Goal: Task Accomplishment & Management: Manage account settings

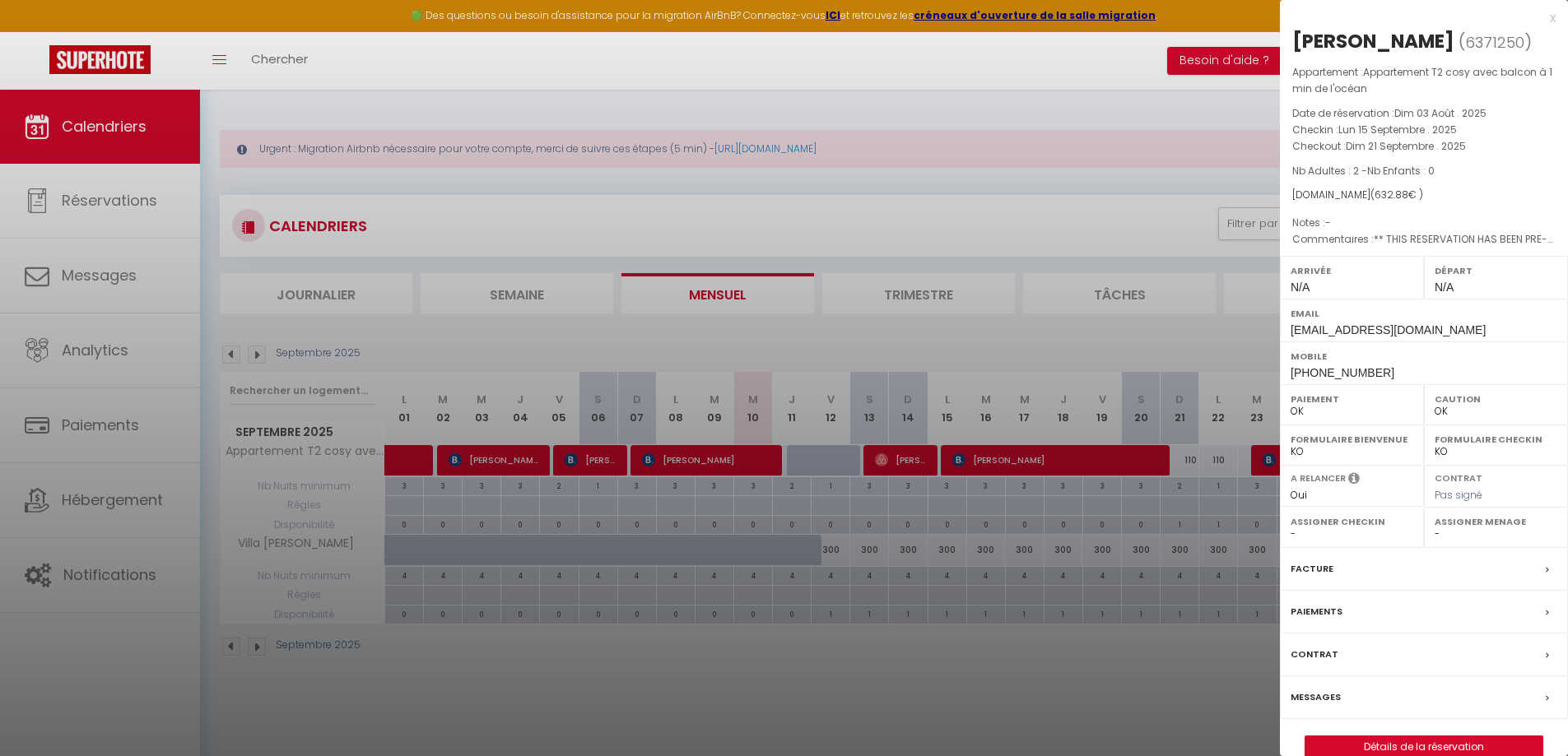
select select "0"
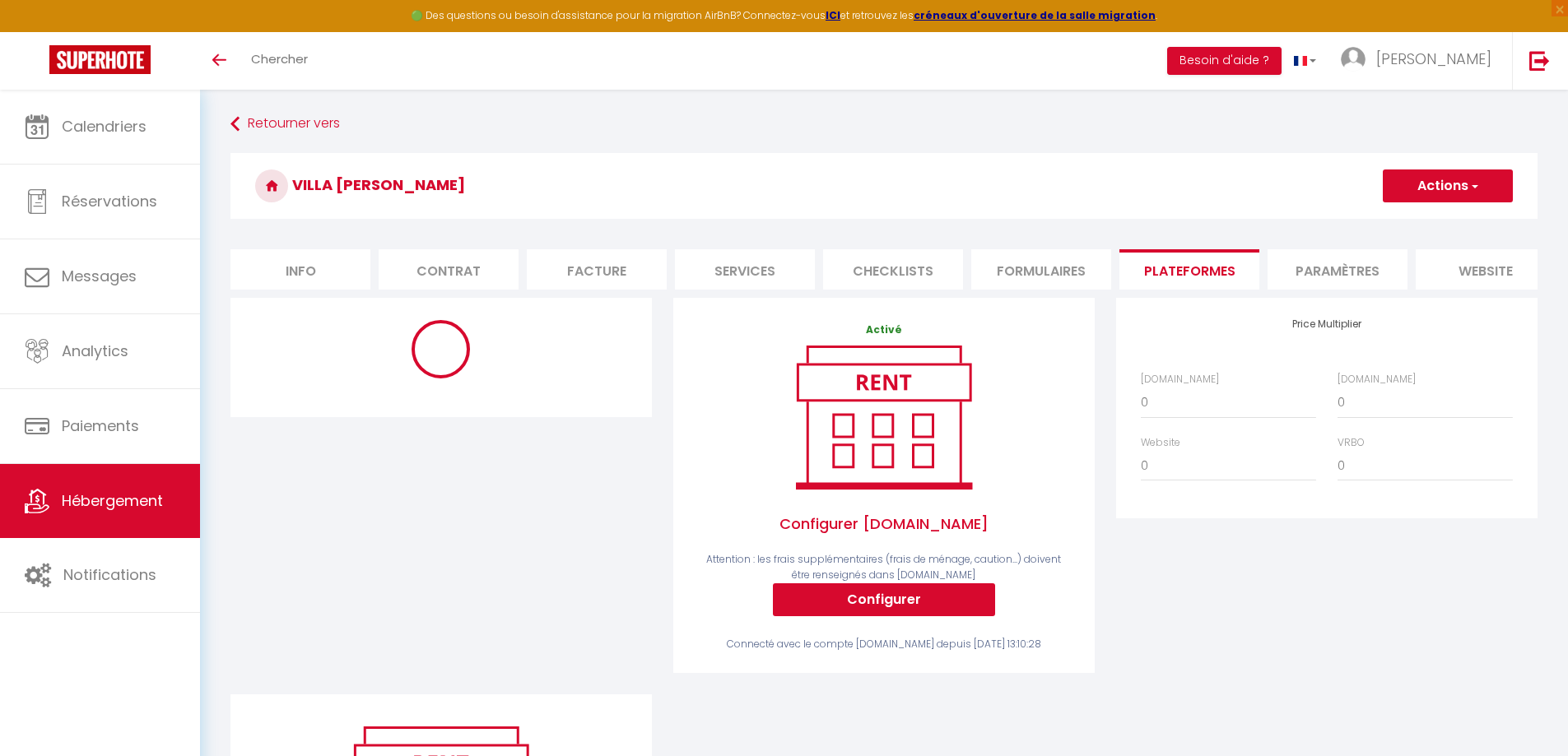
select select "EUR"
select select
select select "11332-1470851935524160639"
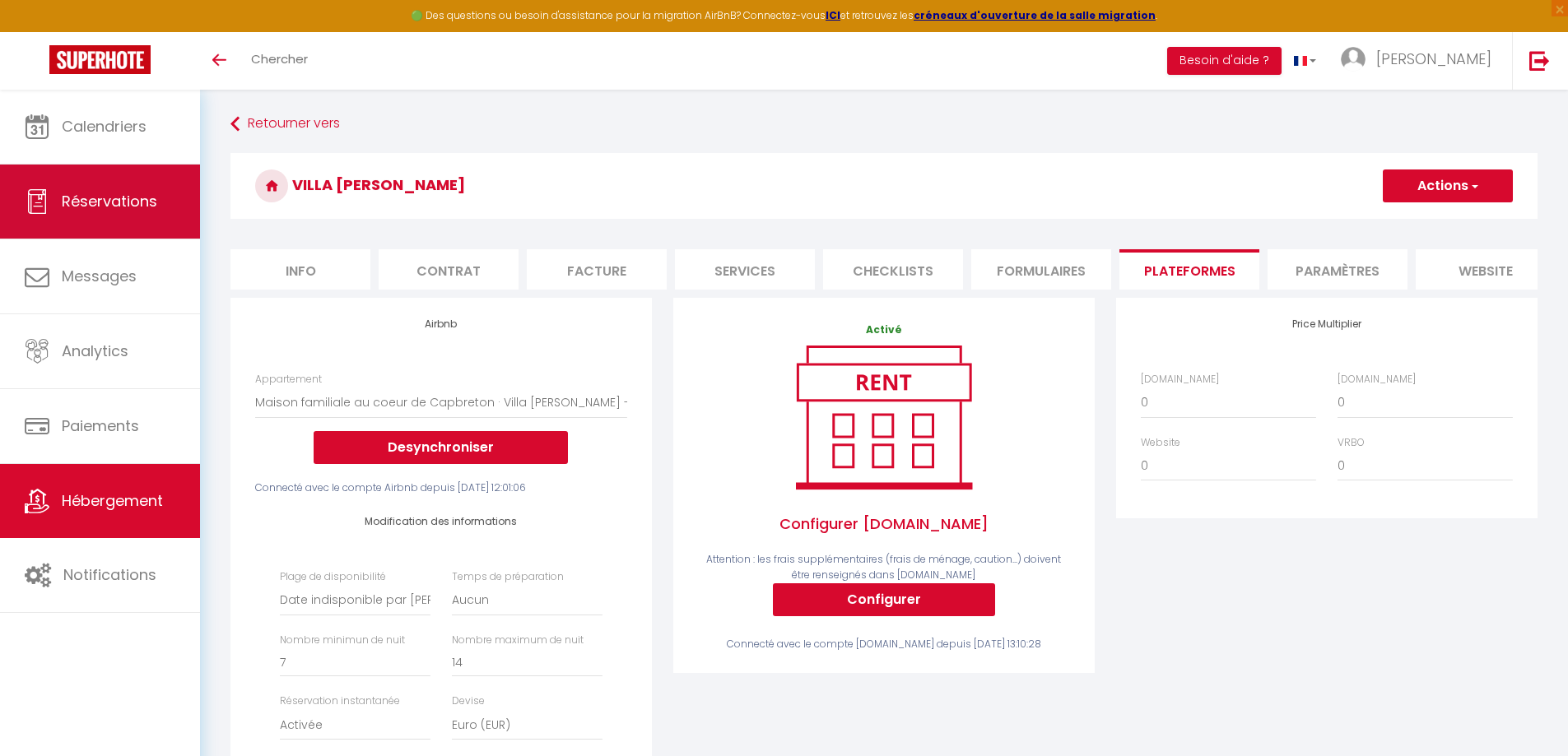
click at [116, 200] on span "Réservations" at bounding box center [109, 201] width 96 height 21
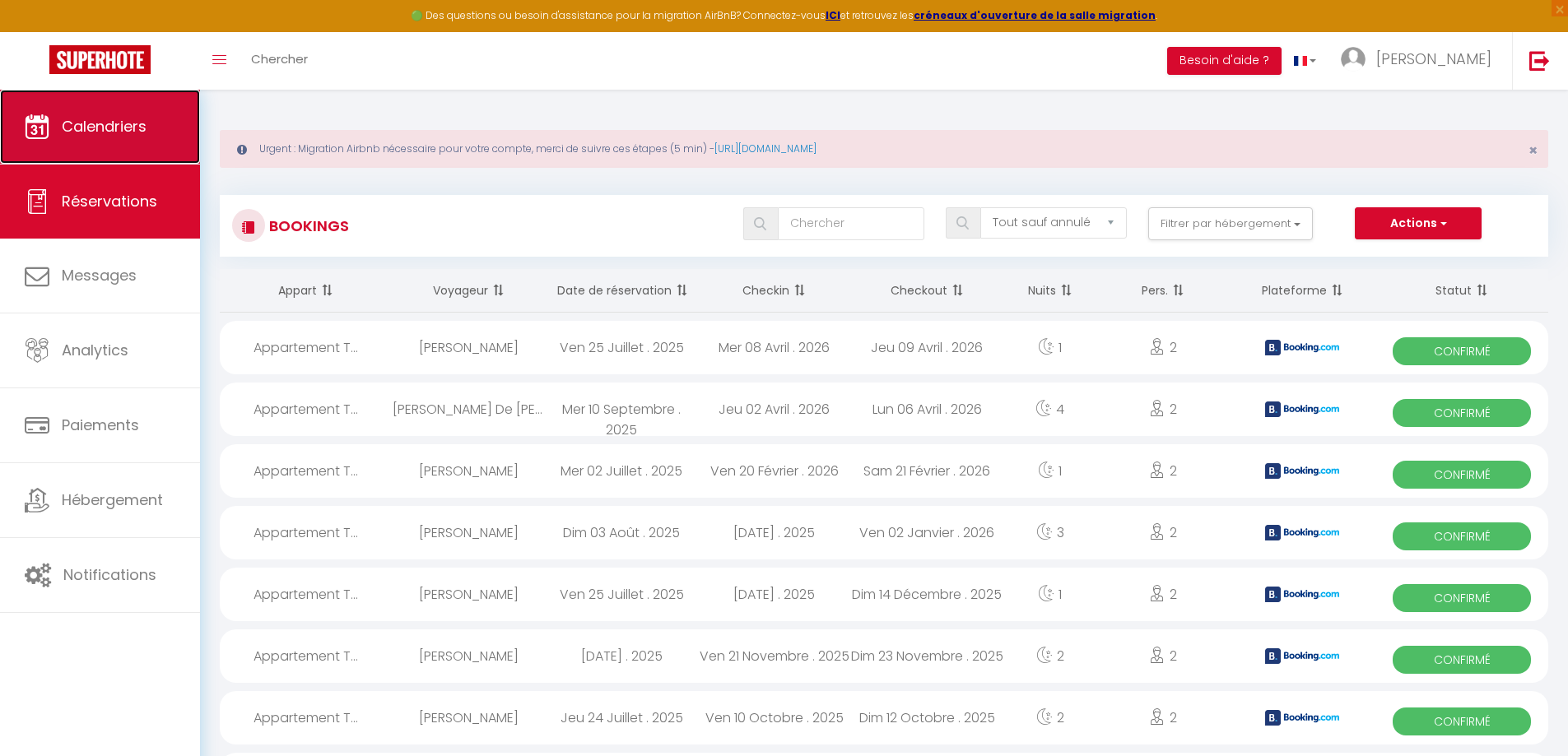
click at [116, 133] on span "Calendriers" at bounding box center [104, 126] width 85 height 21
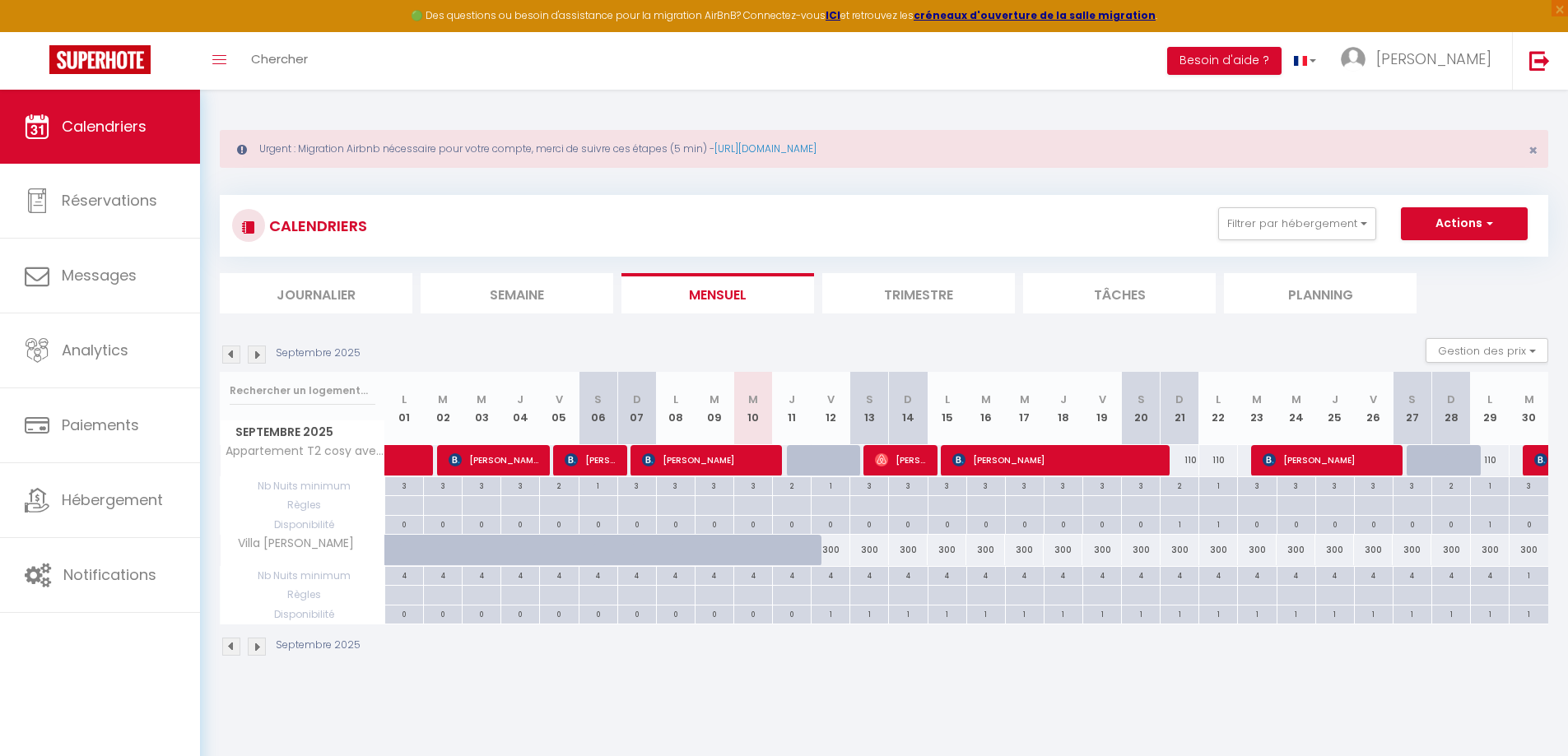
click at [254, 358] on img at bounding box center [257, 355] width 18 height 18
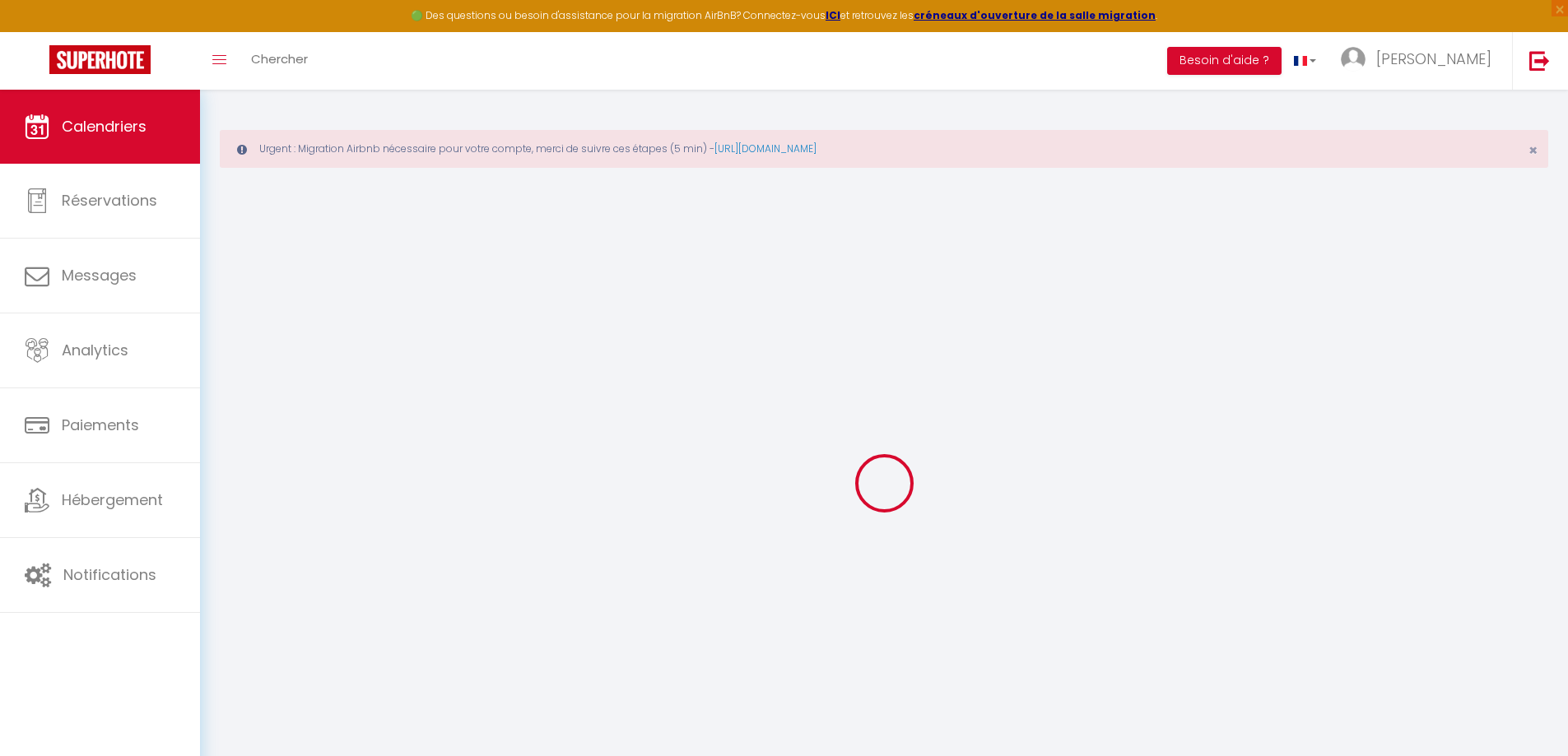
select select
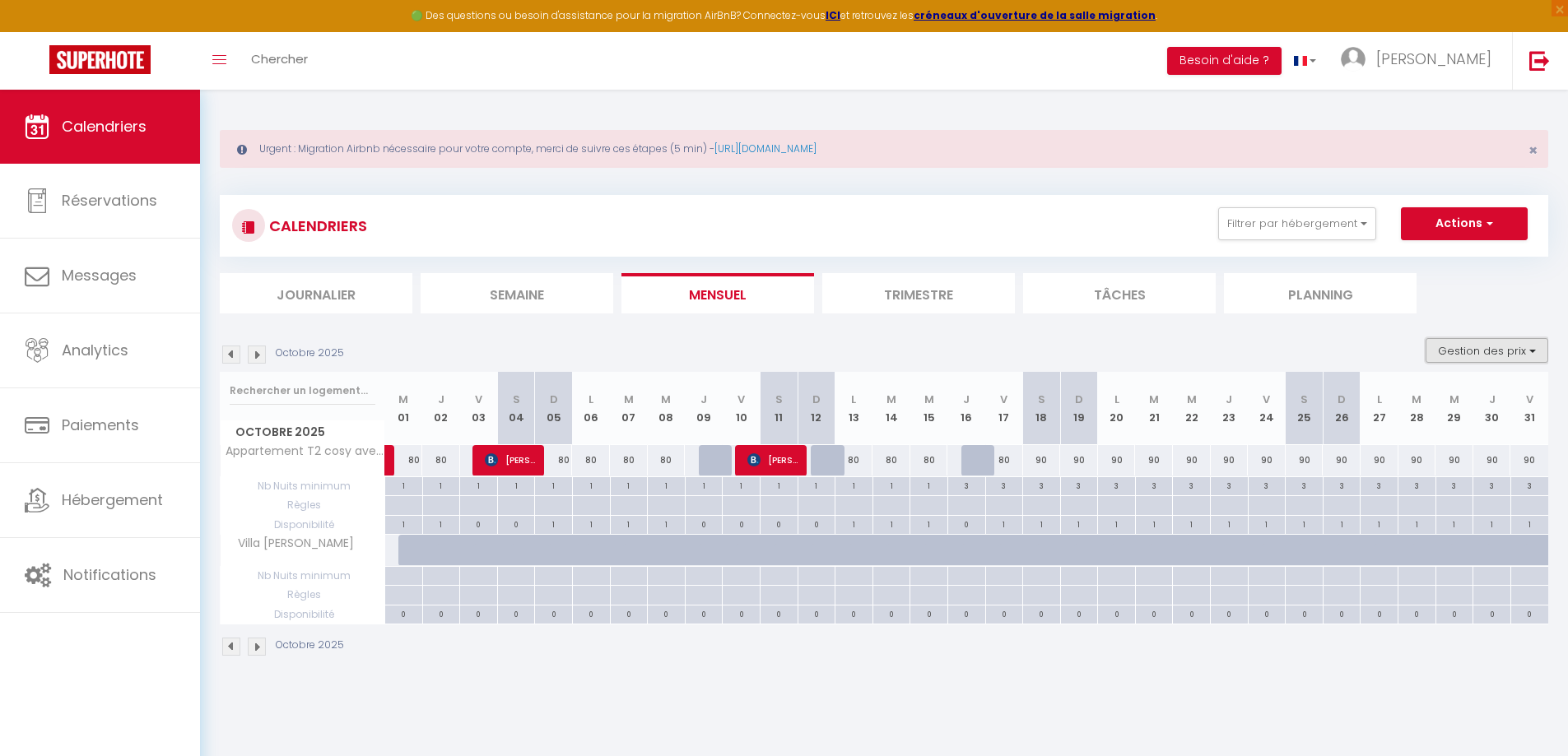
click at [1473, 351] on button "Gestion des prix" at bounding box center [1486, 350] width 123 height 25
click at [1014, 509] on div at bounding box center [1005, 505] width 38 height 19
type input "Ven 17 Octobre 2025"
type input "Sam 18 Octobre 2025"
select select
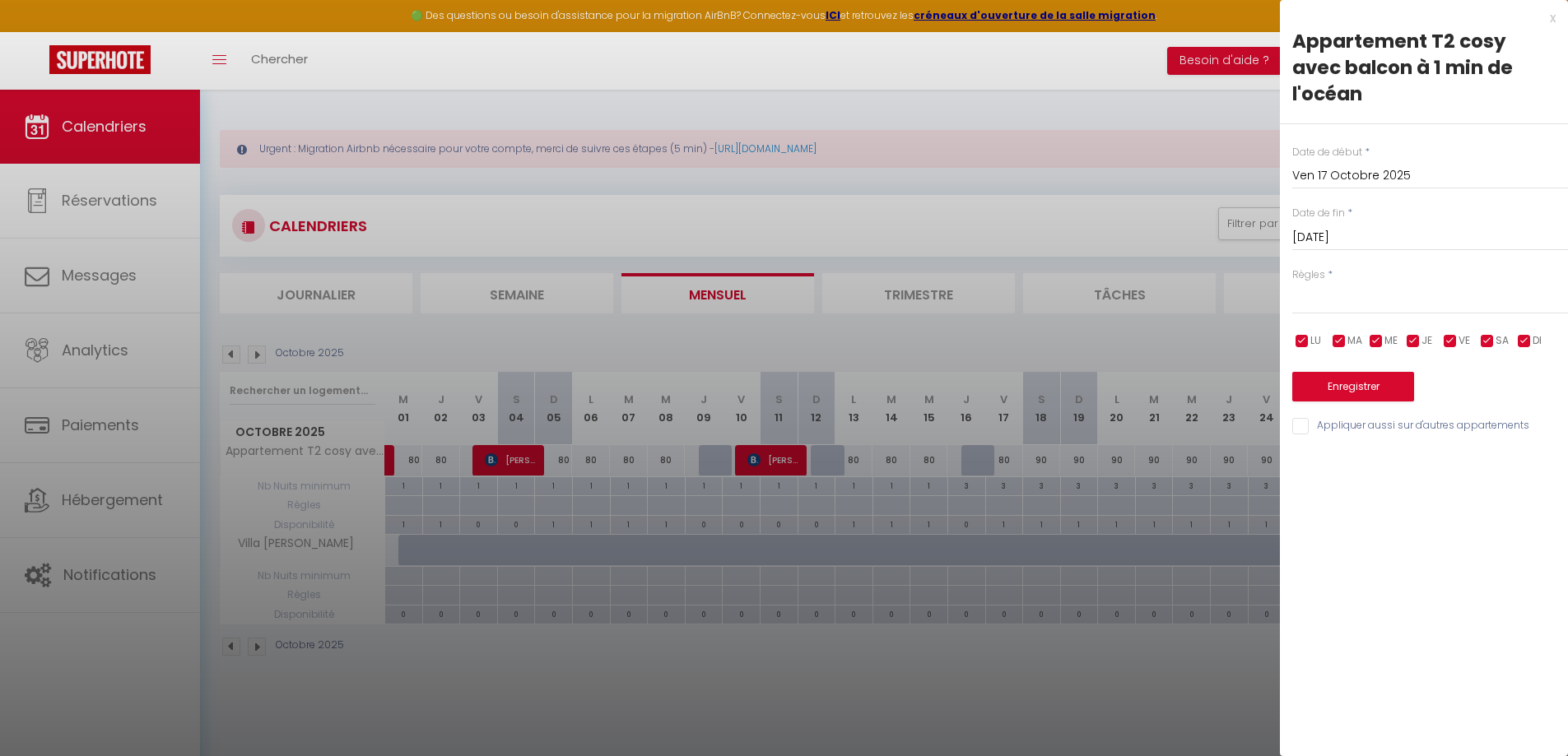
click at [1444, 227] on input "Sam 18 Octobre 2025" at bounding box center [1430, 238] width 276 height 22
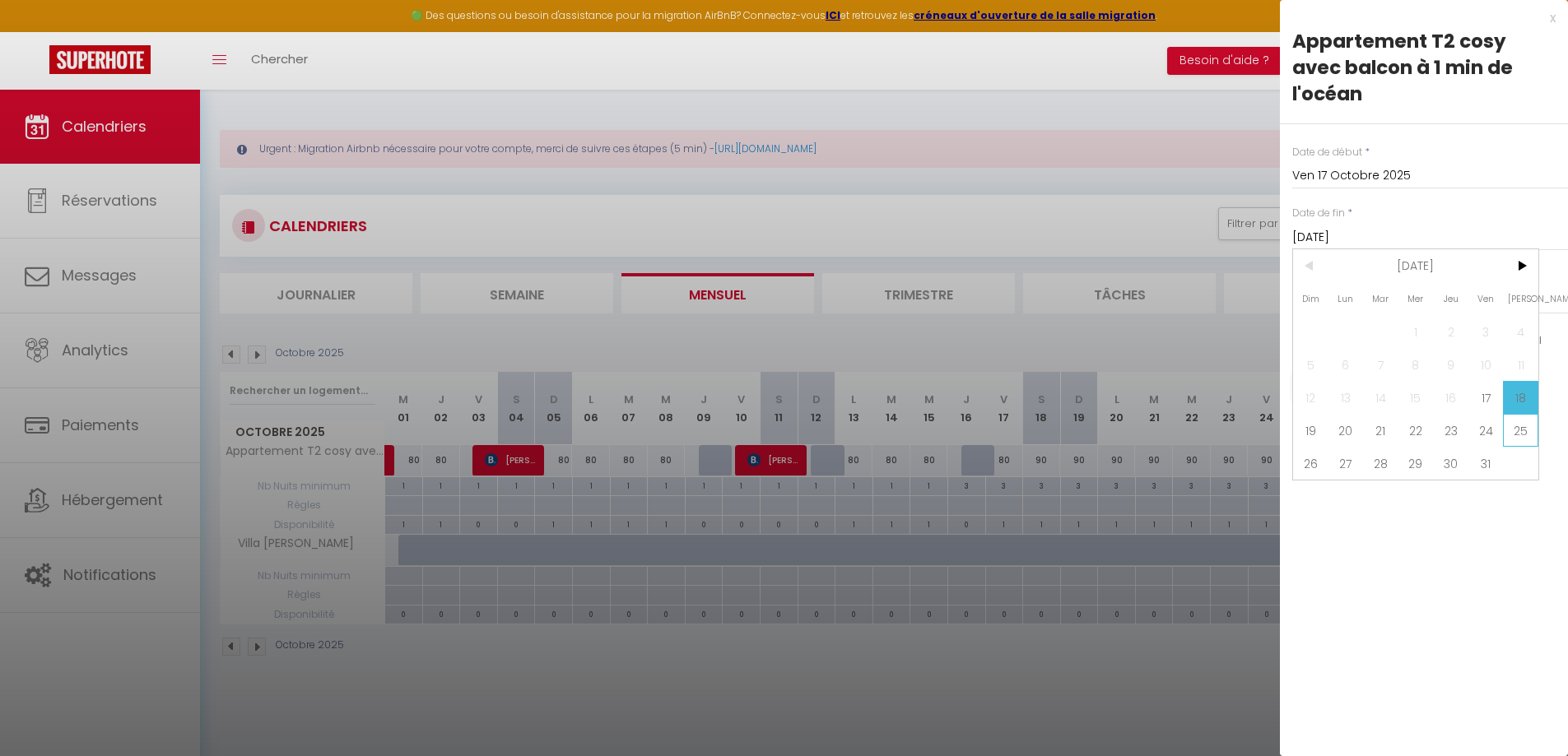
click at [1518, 414] on span "25" at bounding box center [1520, 430] width 35 height 33
type input "Sam 25 Octobre 2025"
select select
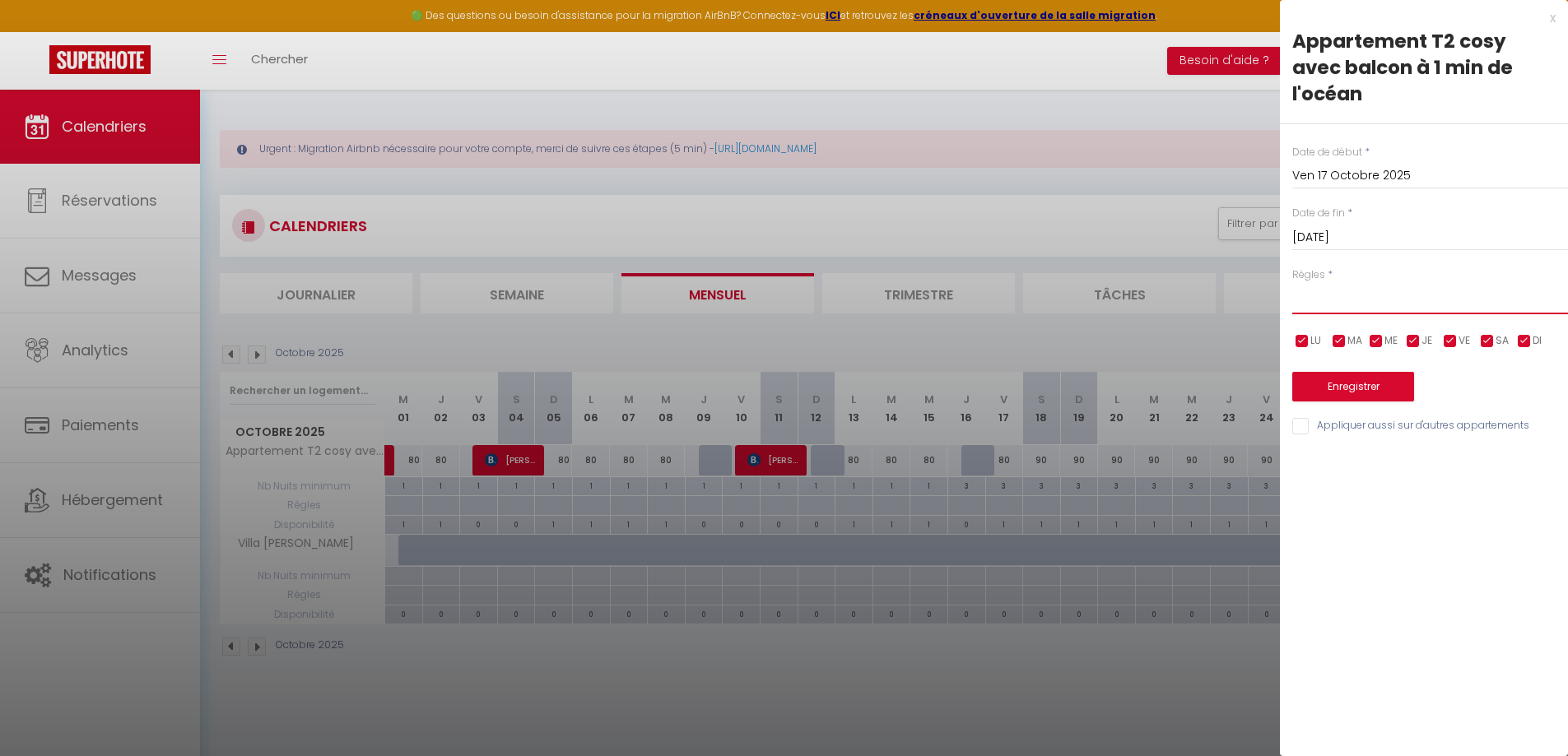
click at [1297, 283] on select "Aucun No Checkin No Checkout Pas d'arrivée / Pas de départ" at bounding box center [1430, 298] width 276 height 31
click at [1312, 283] on select "Aucun No Checkin No Checkout Pas d'arrivée / Pas de départ" at bounding box center [1430, 298] width 276 height 31
click at [1314, 283] on select "Aucun No Checkin No Checkout Pas d'arrivée / Pas de départ" at bounding box center [1430, 298] width 276 height 31
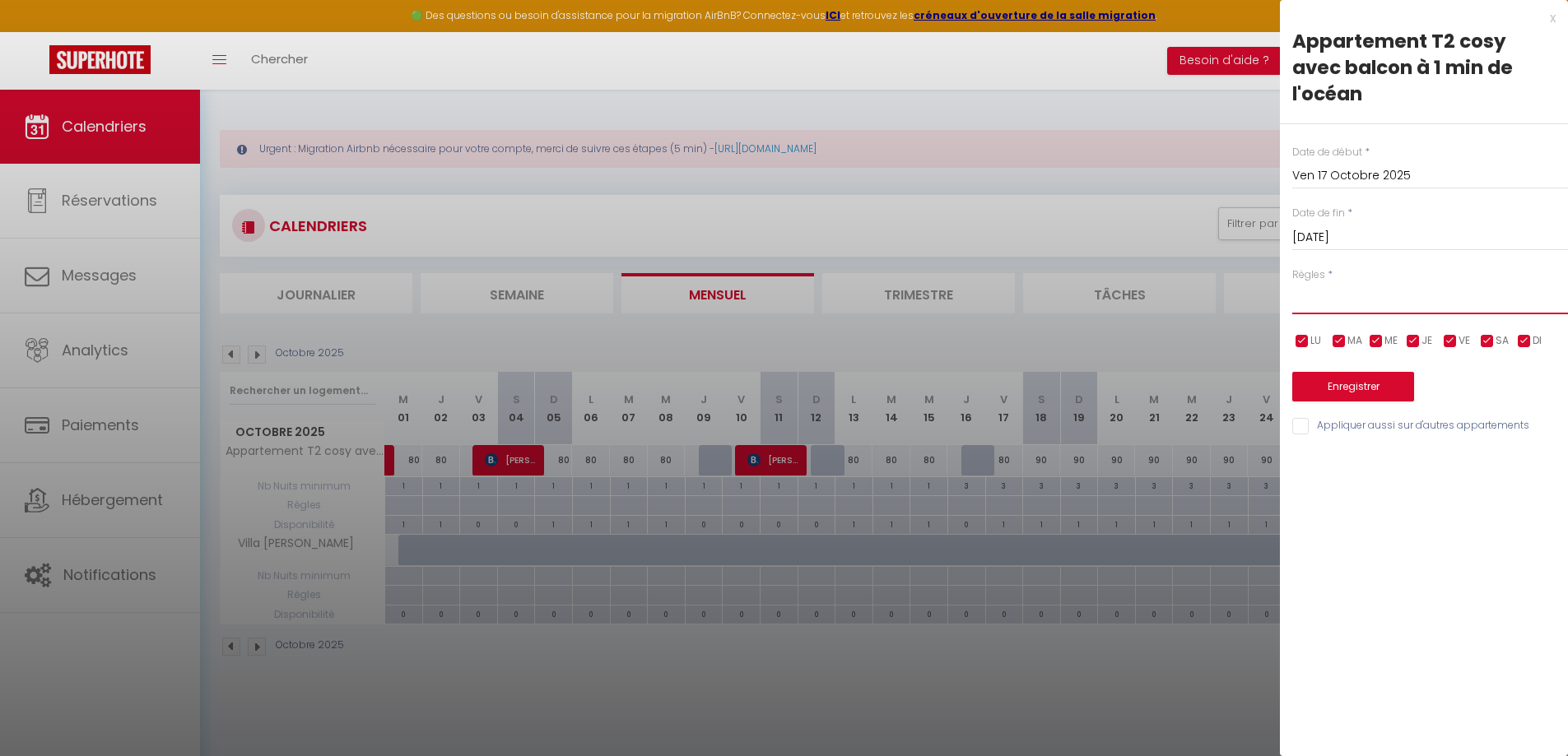
click at [1314, 283] on select "Aucun No Checkin No Checkout Pas d'arrivée / Pas de départ" at bounding box center [1430, 298] width 276 height 31
click at [1552, 13] on div "x" at bounding box center [1417, 18] width 276 height 20
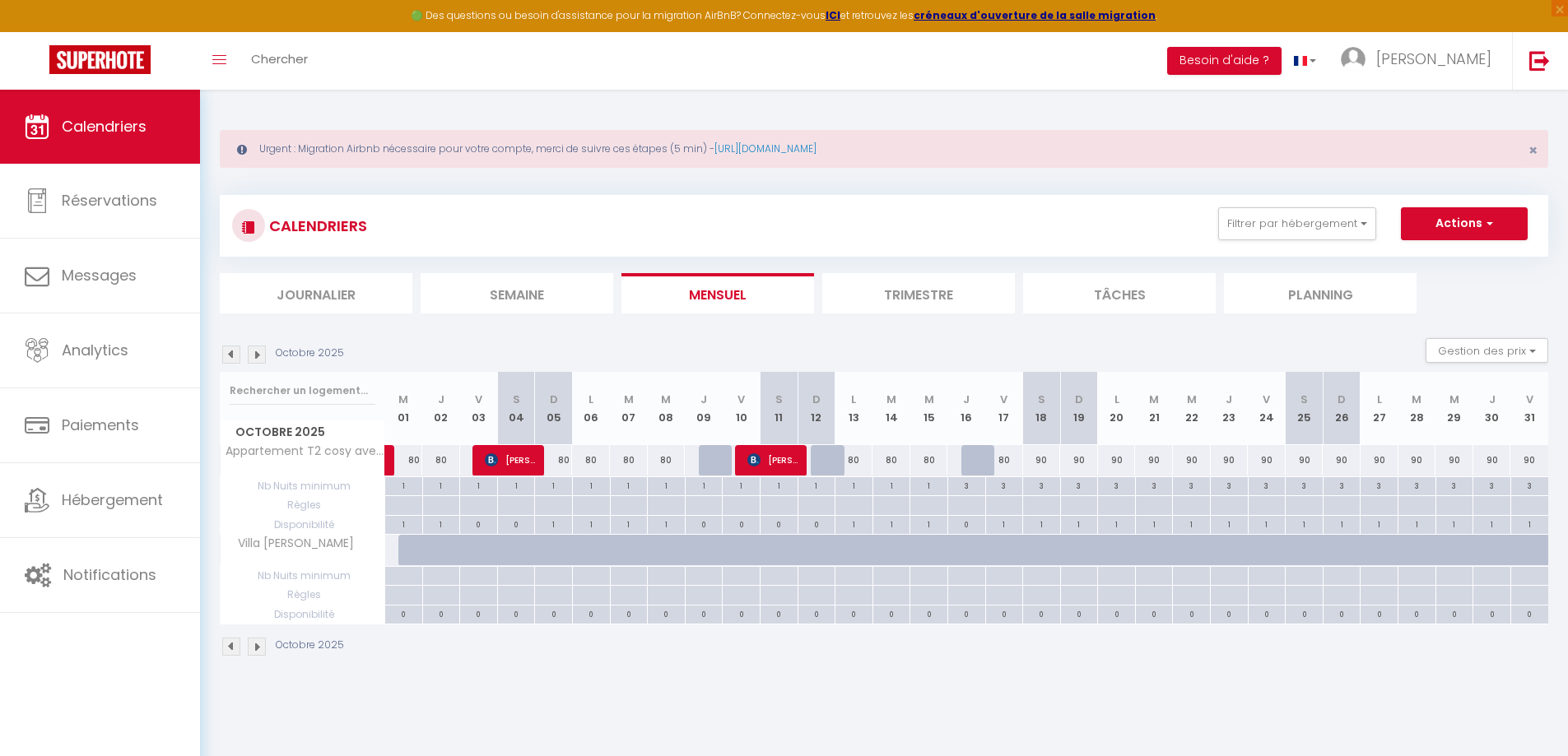
click at [1014, 489] on div "3" at bounding box center [1004, 485] width 37 height 15
type input "3"
type input "Ven 17 Octobre 2025"
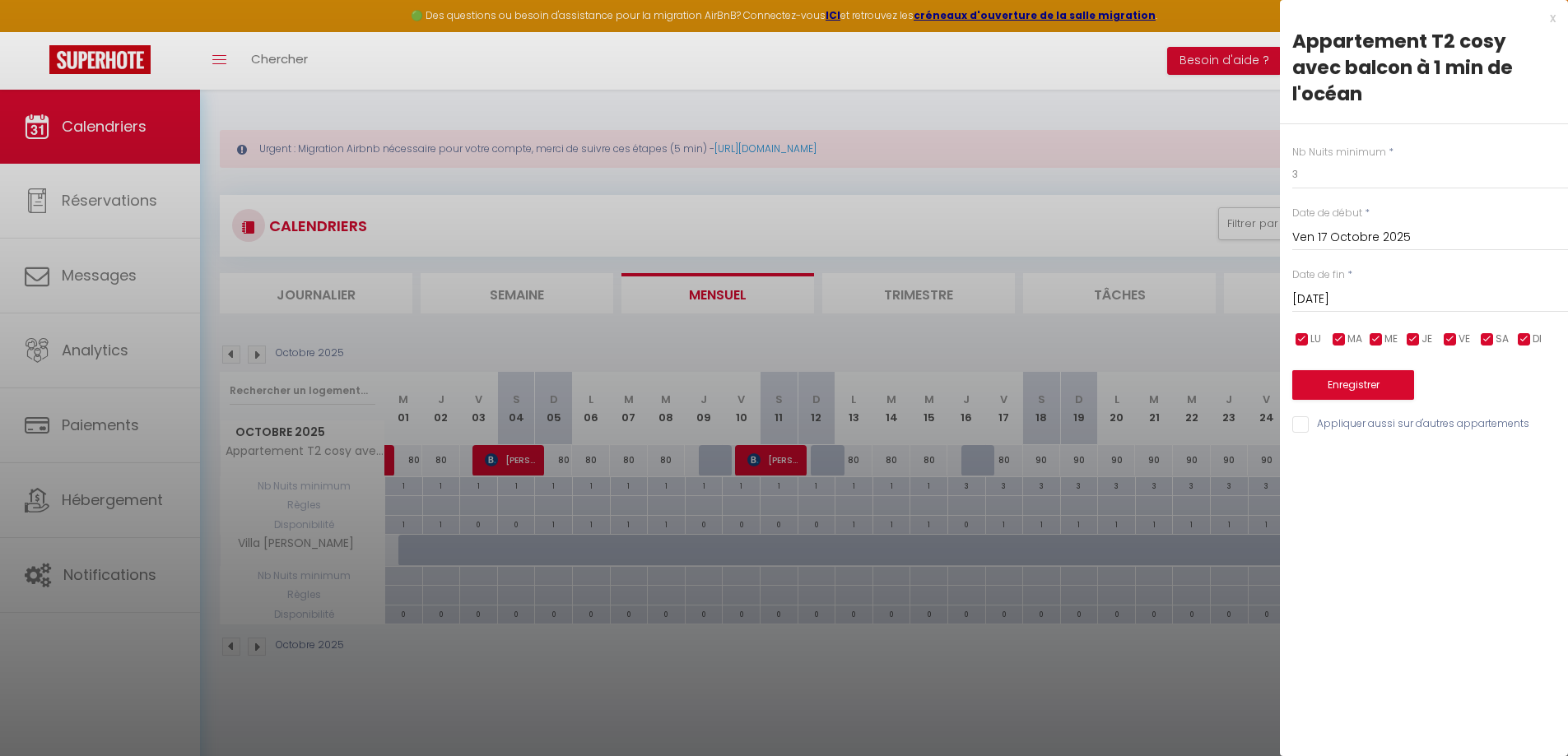
click at [1451, 288] on input "Sam 18 Octobre 2025" at bounding box center [1430, 299] width 276 height 22
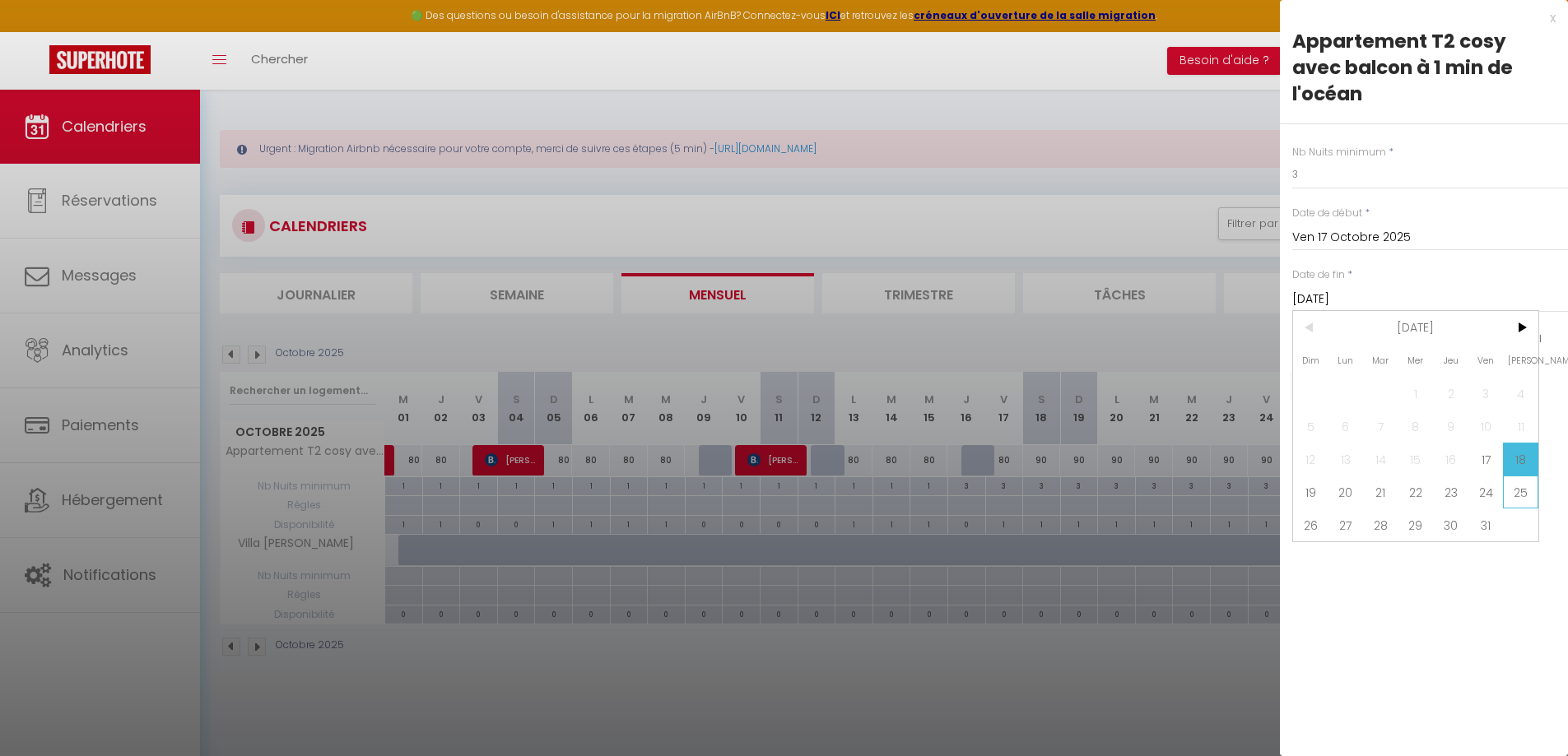
click at [1519, 476] on span "25" at bounding box center [1520, 492] width 35 height 33
type input "Sam 25 Octobre 2025"
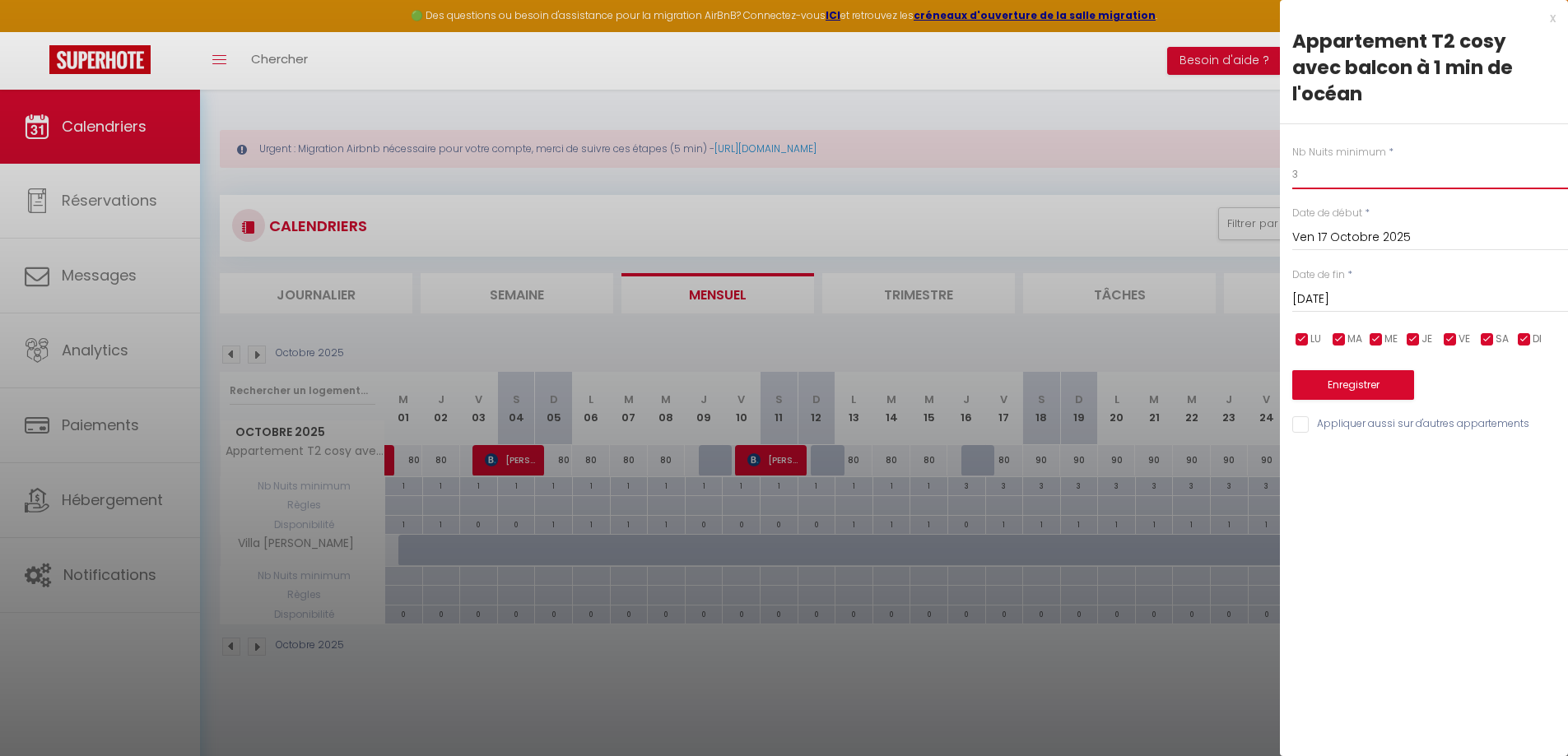
click at [1311, 159] on input "3" at bounding box center [1430, 174] width 276 height 30
type input "9"
click at [1340, 370] on button "Enregistrer" at bounding box center [1353, 385] width 122 height 30
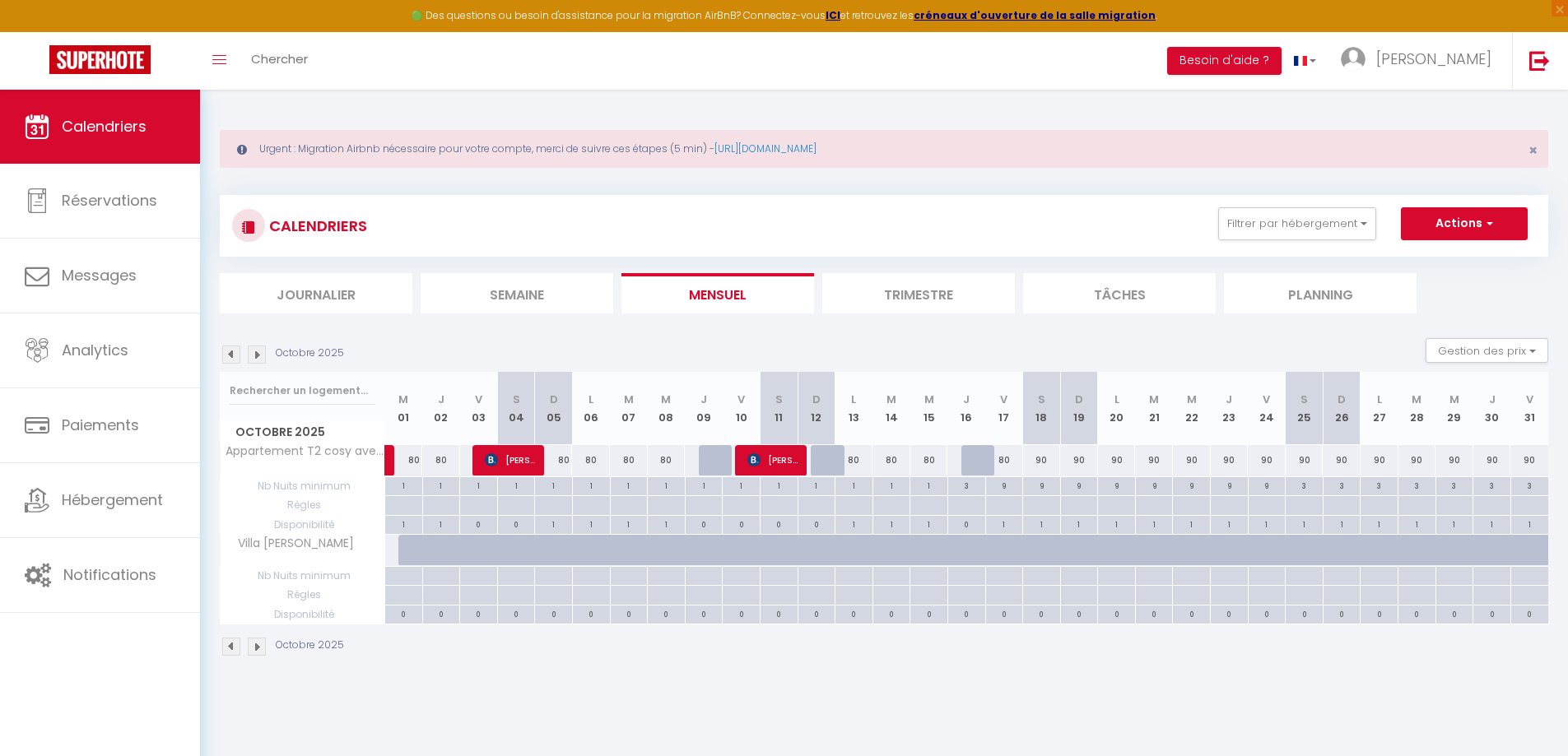
click at [259, 359] on img at bounding box center [257, 355] width 18 height 18
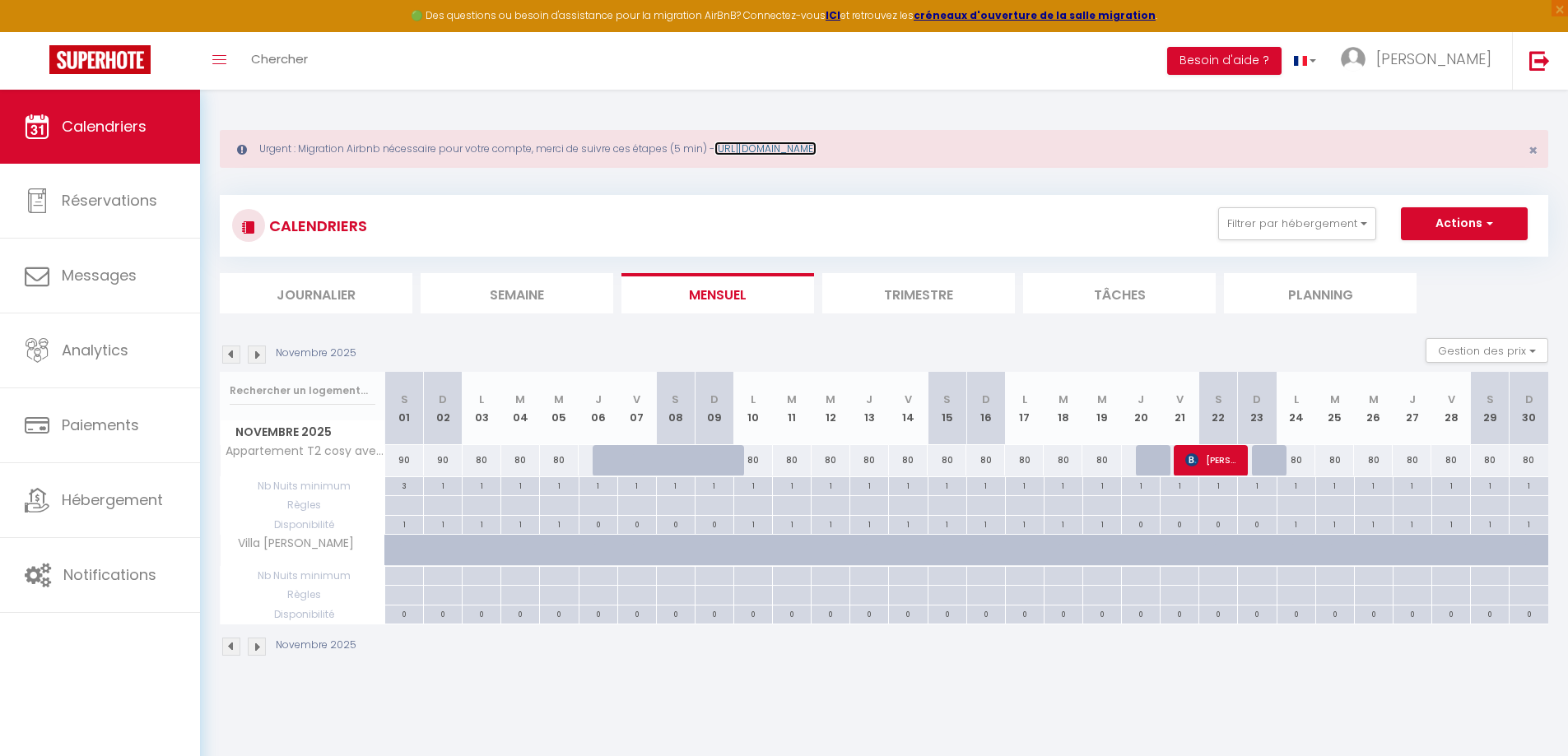
click at [779, 150] on link "[URL][DOMAIN_NAME]" at bounding box center [765, 148] width 102 height 14
